Goal: Transaction & Acquisition: Purchase product/service

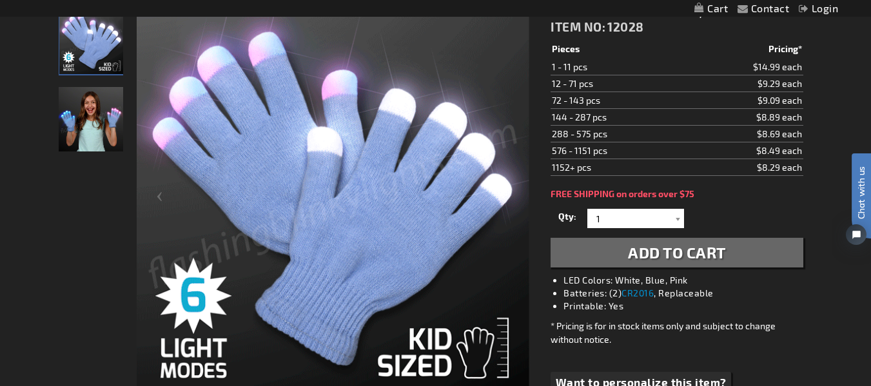
click at [77, 117] on img "Girl wearing LED Let-It-Glow Child Size Light Up Gloves" at bounding box center [91, 119] width 64 height 64
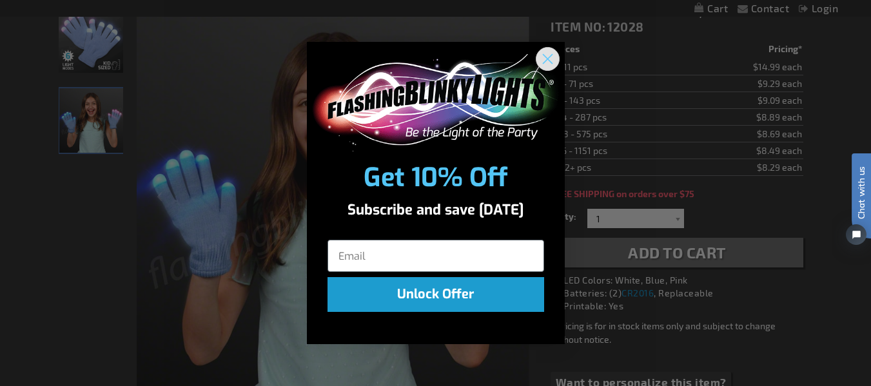
click at [546, 55] on circle "Close dialog" at bounding box center [547, 58] width 21 height 21
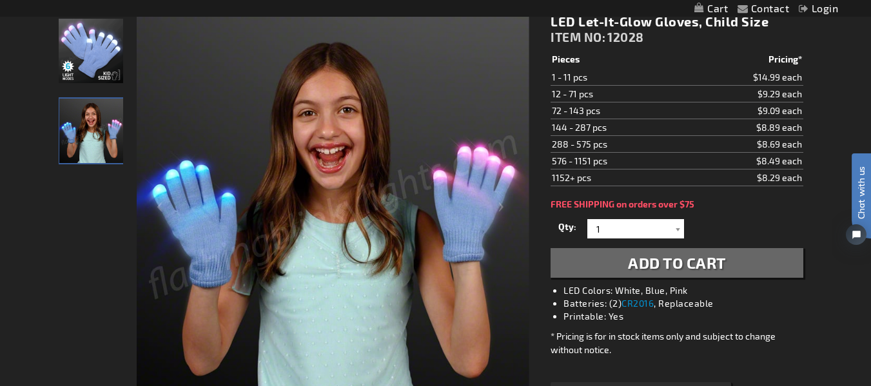
scroll to position [175, 0]
click at [95, 67] on img "LED Let-It-Glow Gloves, Child Size" at bounding box center [91, 51] width 64 height 64
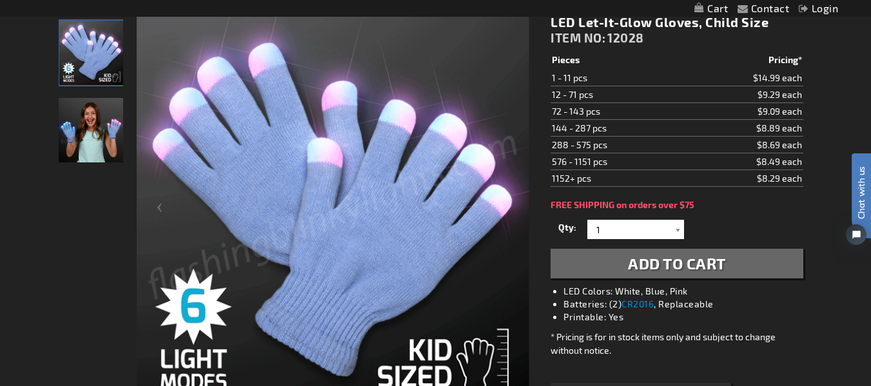
click at [95, 125] on img "Girl wearing LED Let-It-Glow Child Size Light Up Gloves" at bounding box center [91, 130] width 64 height 64
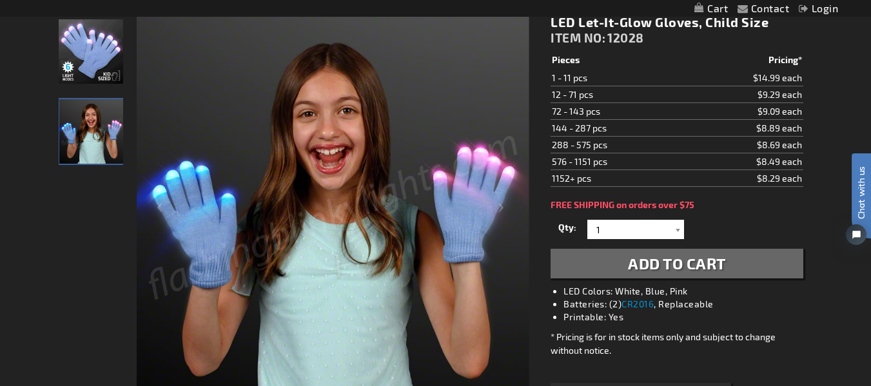
click at [87, 58] on img "LED Let-It-Glow Gloves, Child Size" at bounding box center [91, 51] width 64 height 64
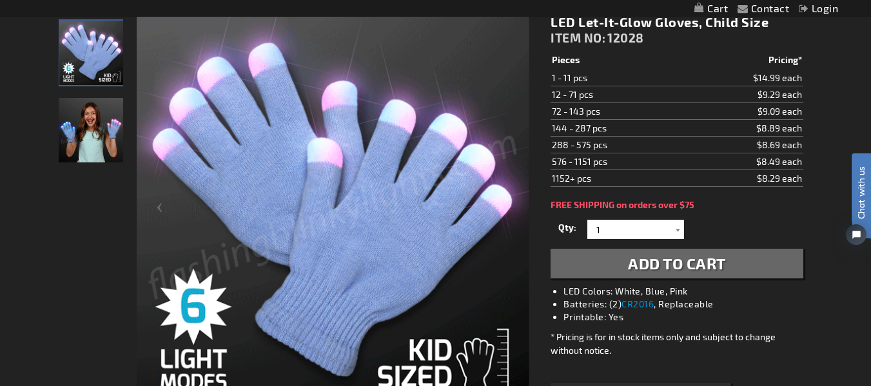
click at [88, 116] on img "Girl wearing LED Let-It-Glow Child Size Light Up Gloves" at bounding box center [91, 130] width 64 height 64
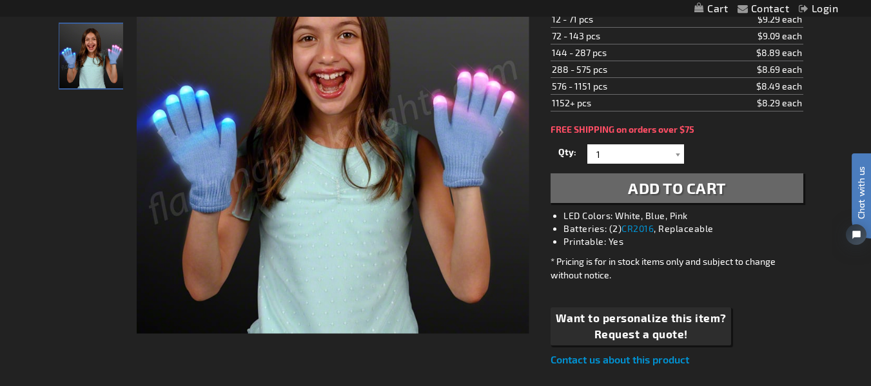
scroll to position [250, 0]
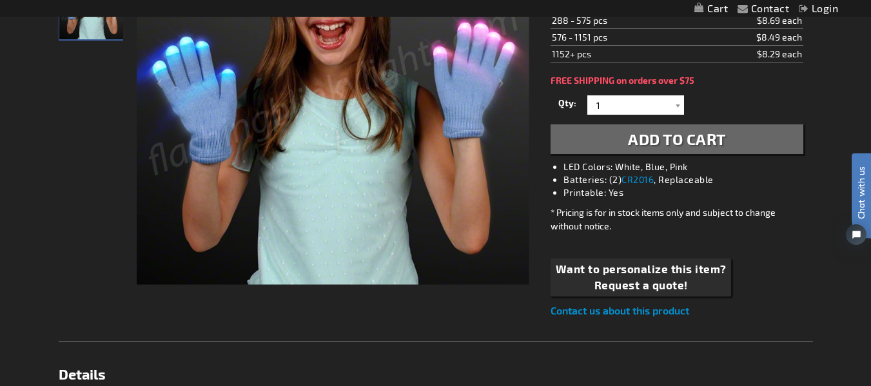
click at [798, 270] on div "Want to personalize this item? Request a quote!" at bounding box center [677, 278] width 252 height 38
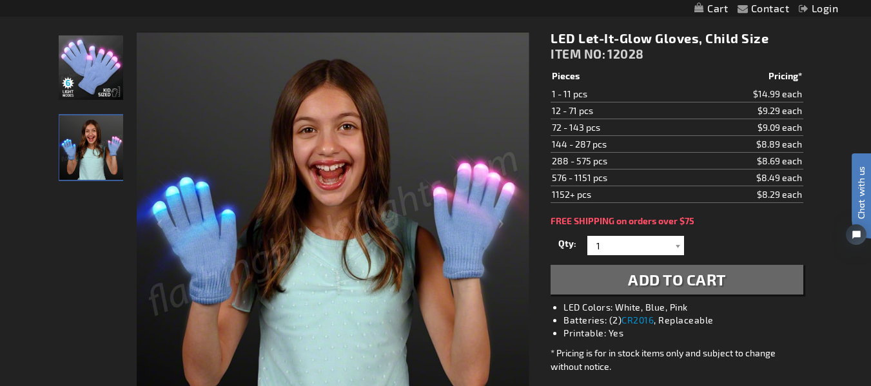
scroll to position [0, 0]
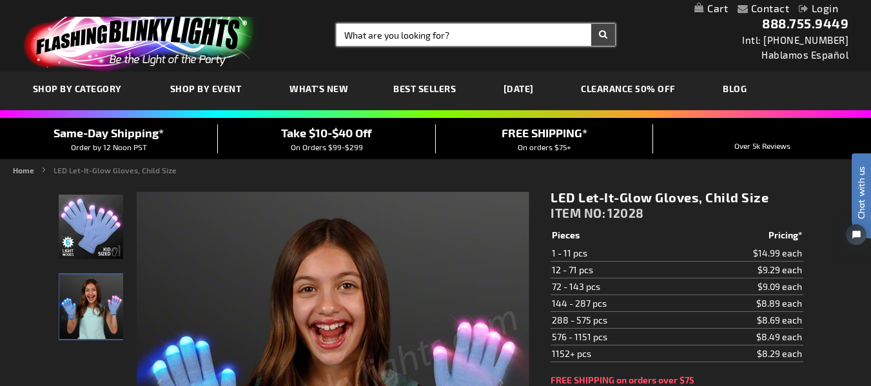
click at [431, 33] on input "Search" at bounding box center [476, 35] width 279 height 22
type input "gloves"
click at [591, 24] on button "Search" at bounding box center [603, 35] width 24 height 22
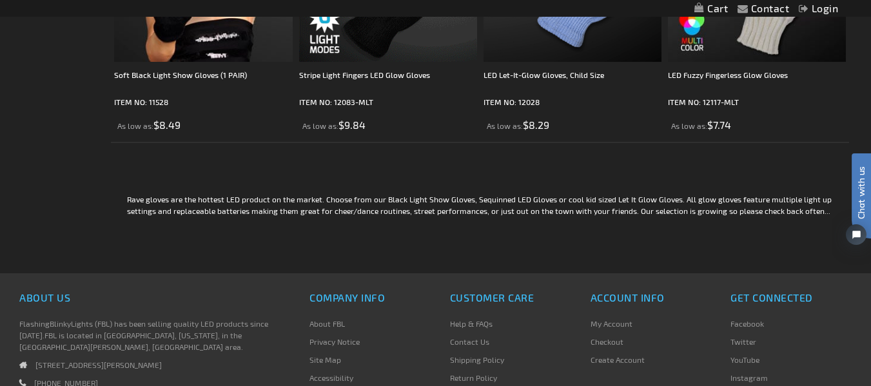
scroll to position [249, 0]
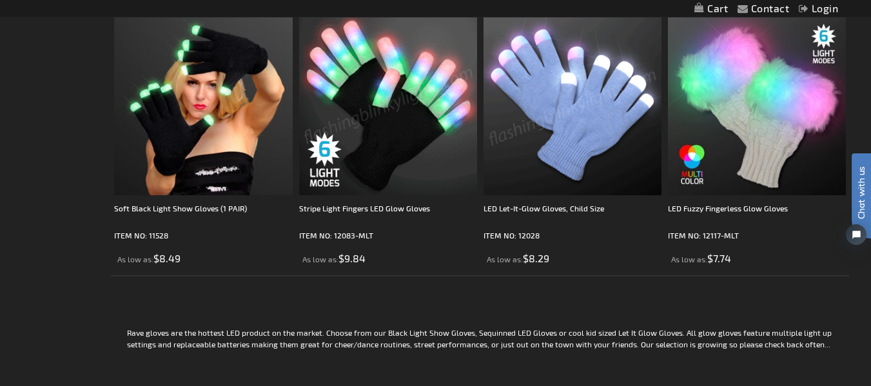
click at [585, 157] on img at bounding box center [573, 106] width 178 height 178
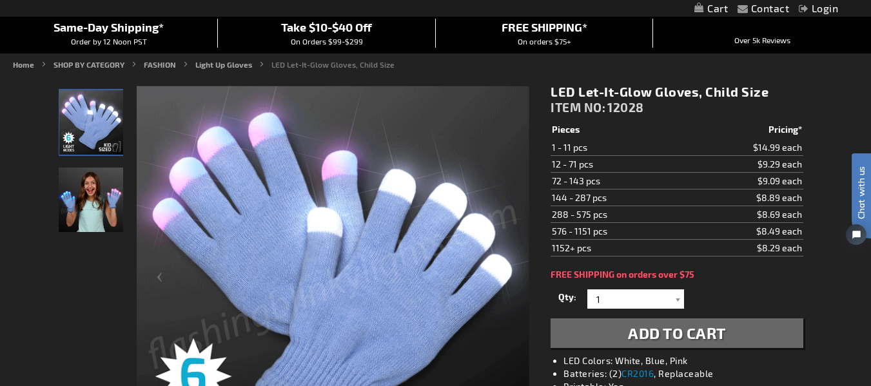
click at [70, 198] on img "Girl wearing LED Let-It-Glow Child Size Light Up Gloves" at bounding box center [91, 200] width 64 height 64
